Goal: Communication & Community: Answer question/provide support

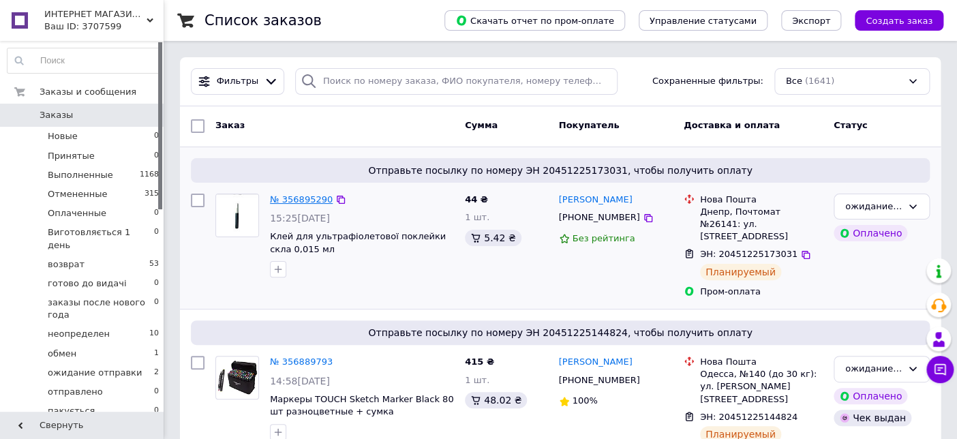
click at [308, 198] on link "№ 356895290" at bounding box center [301, 199] width 63 height 10
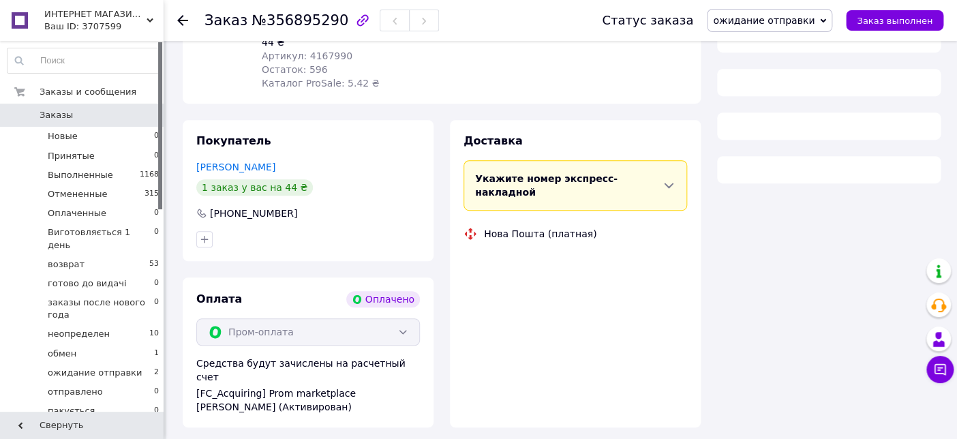
scroll to position [243, 0]
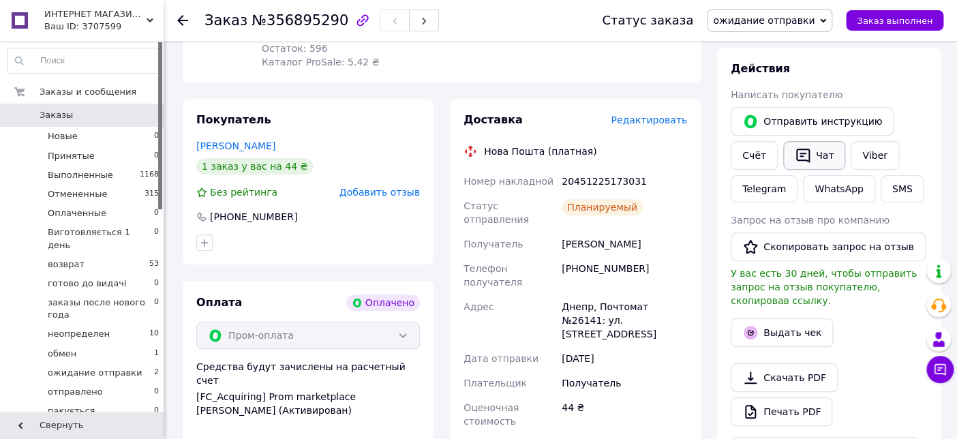
click at [814, 162] on button "Чат" at bounding box center [814, 155] width 62 height 29
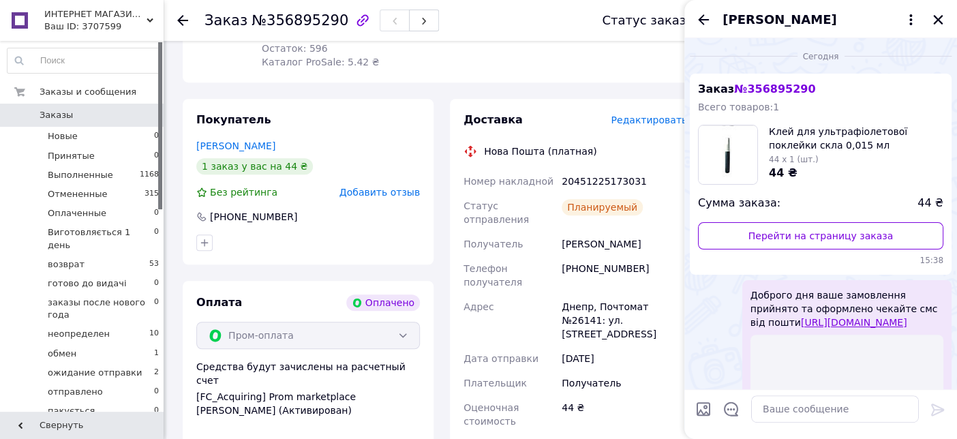
scroll to position [136, 0]
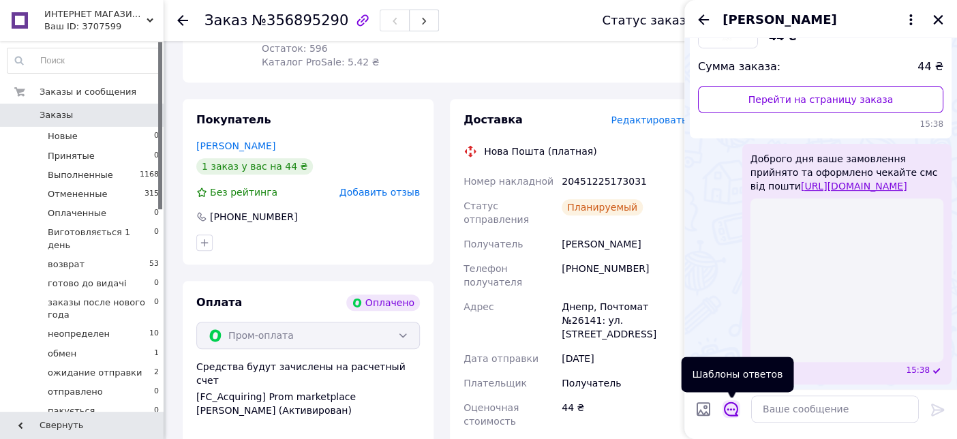
click at [731, 416] on icon "Открыть шаблоны ответов" at bounding box center [731, 409] width 14 height 14
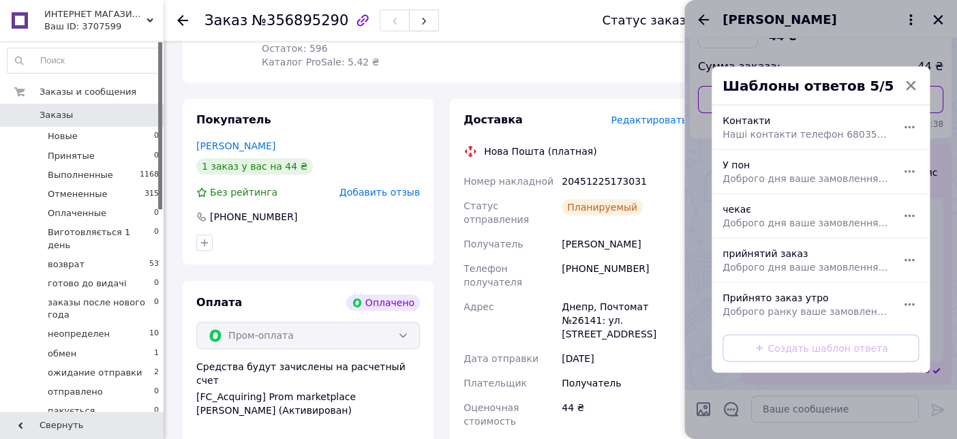
drag, startPoint x: 780, startPoint y: 209, endPoint x: 797, endPoint y: 247, distance: 41.8
click at [780, 209] on div "чекає Доброго дня ваше замовлення чекає на пошті [URL][DOMAIN_NAME]" at bounding box center [805, 216] width 177 height 38
type textarea "Доброго дня ваше замовлення чекає на пошті [URL][DOMAIN_NAME]"
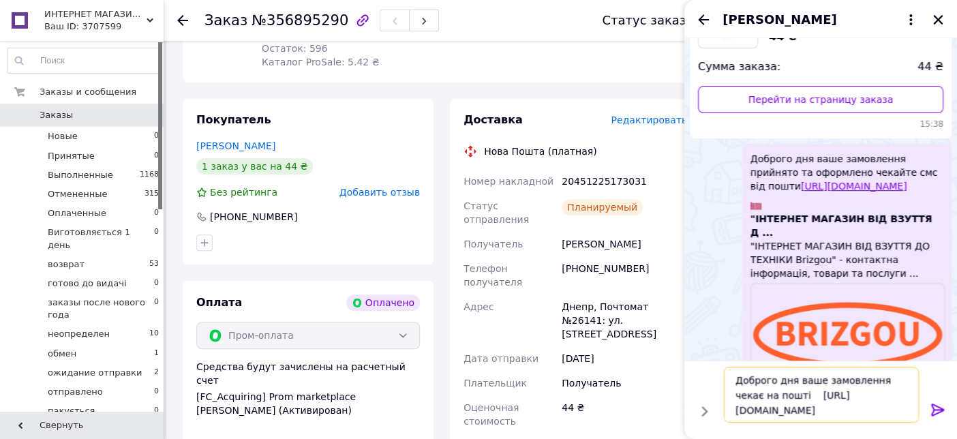
drag, startPoint x: 738, startPoint y: 380, endPoint x: 919, endPoint y: 395, distance: 181.9
click at [919, 395] on div "Доброго дня ваше замовлення чекає на пошті [URL][DOMAIN_NAME] Доброго дня ваше …" at bounding box center [821, 394] width 206 height 67
click at [736, 378] on textarea "Доброго дня ваше замовлення чекає на пошті [URL][DOMAIN_NAME]" at bounding box center [821, 395] width 195 height 56
drag, startPoint x: 736, startPoint y: 378, endPoint x: 910, endPoint y: 388, distance: 174.8
click at [920, 391] on div "Доброго дня ваше замовлення чекає на пошті [URL][DOMAIN_NAME] Доброго дня ваше …" at bounding box center [821, 394] width 206 height 67
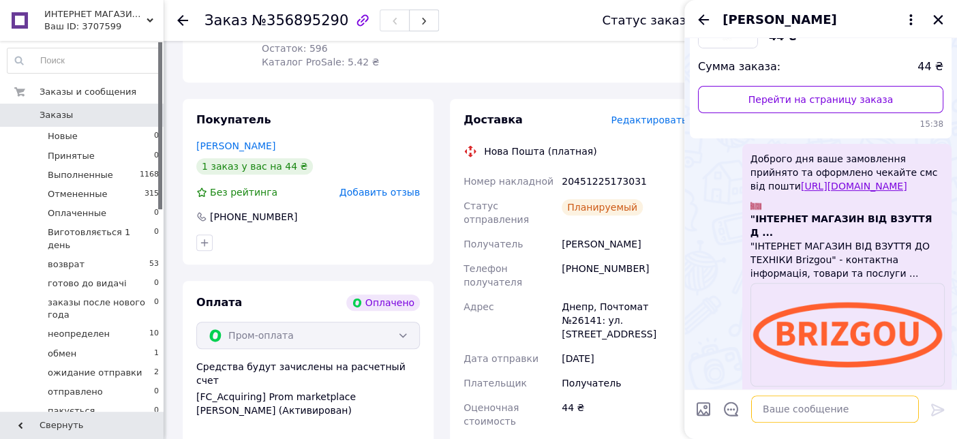
scroll to position [134, 0]
